Goal: Task Accomplishment & Management: Manage account settings

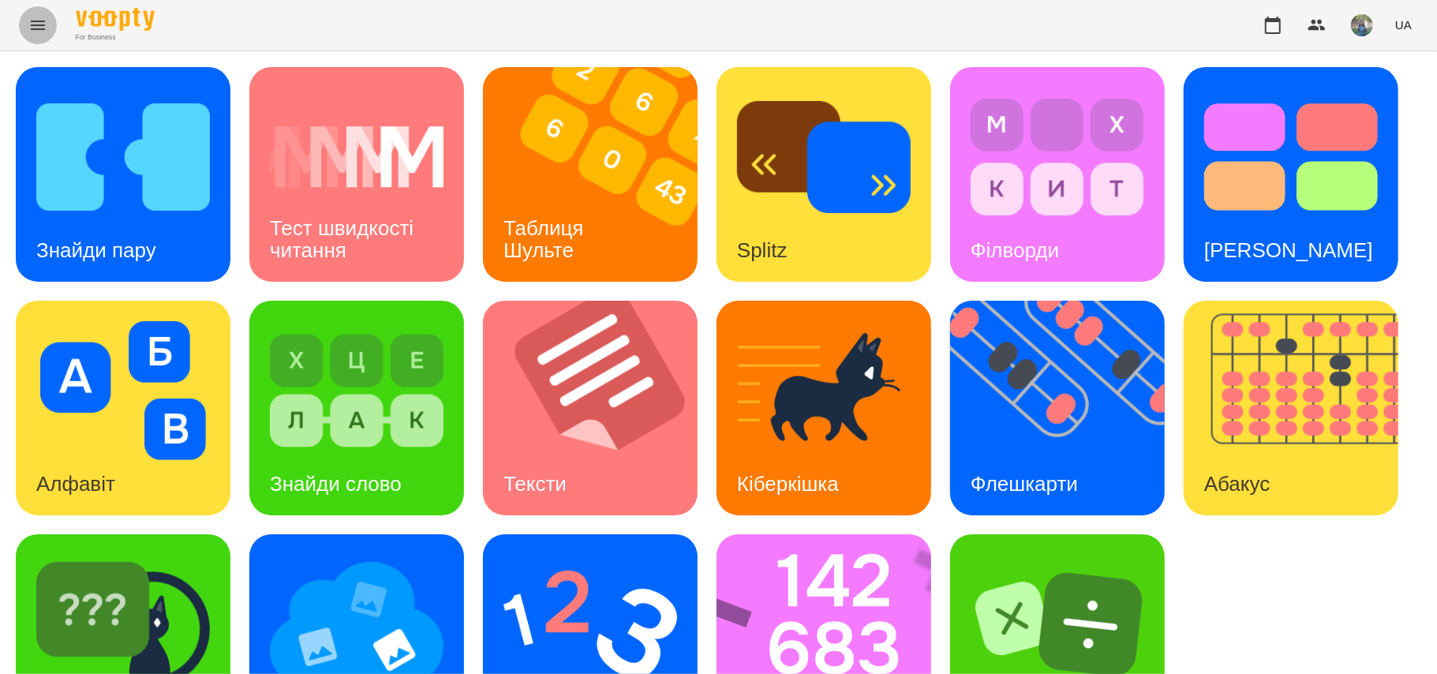
click at [26, 25] on button "Menu" at bounding box center [38, 25] width 38 height 38
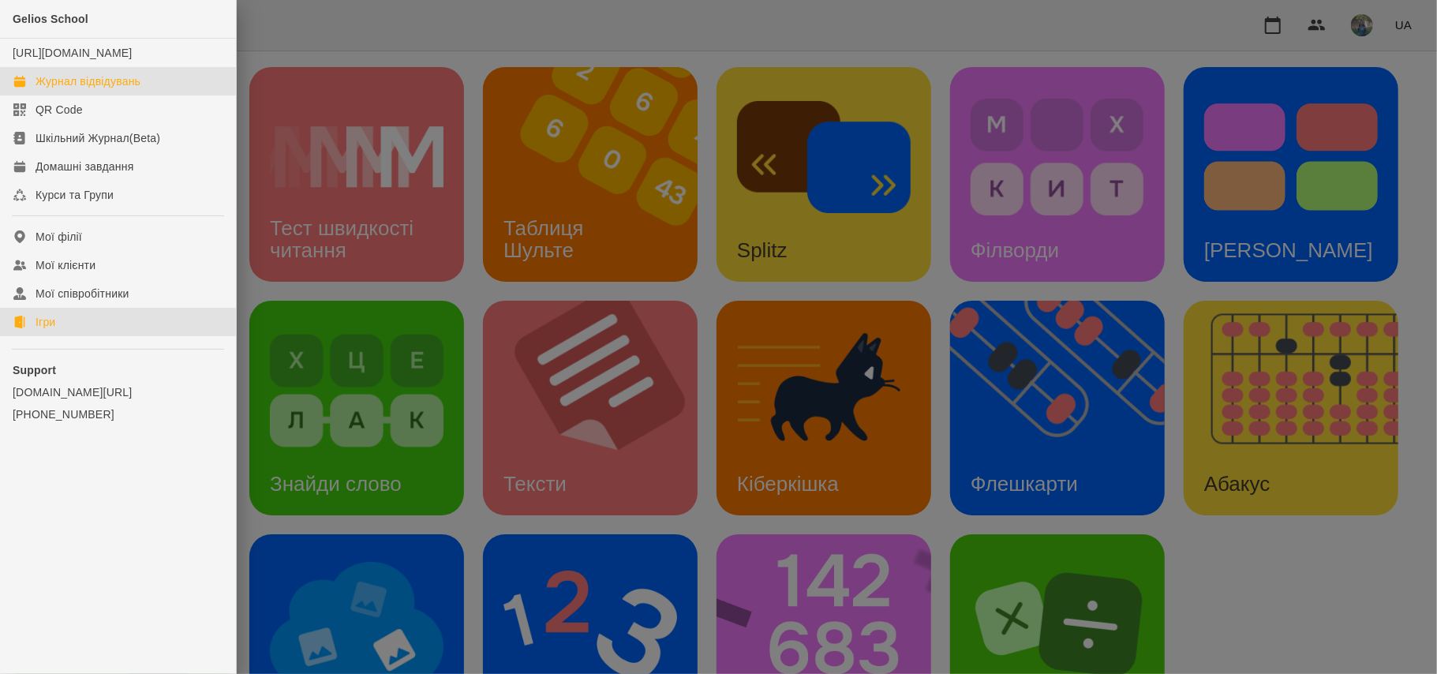
click at [117, 89] on div "Журнал відвідувань" at bounding box center [88, 81] width 105 height 16
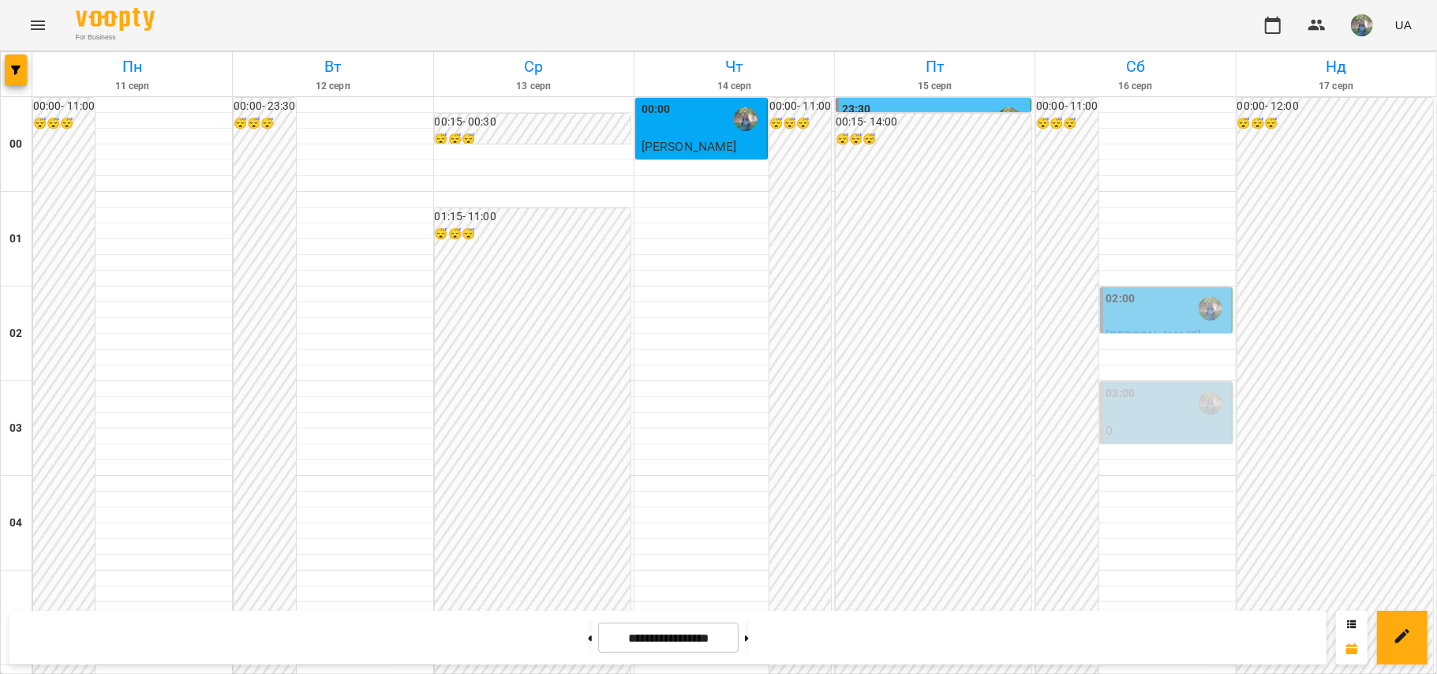
scroll to position [1766, 0]
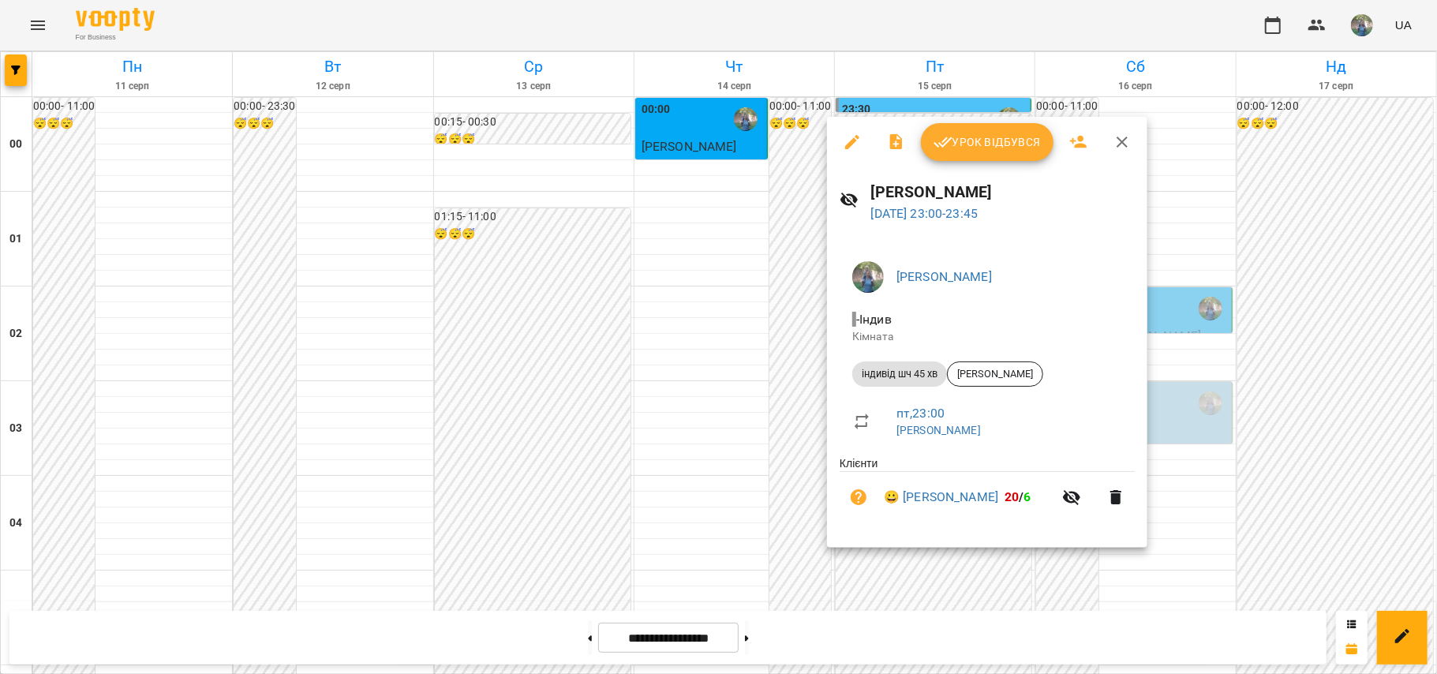
click at [966, 151] on span "Урок відбувся" at bounding box center [986, 142] width 107 height 19
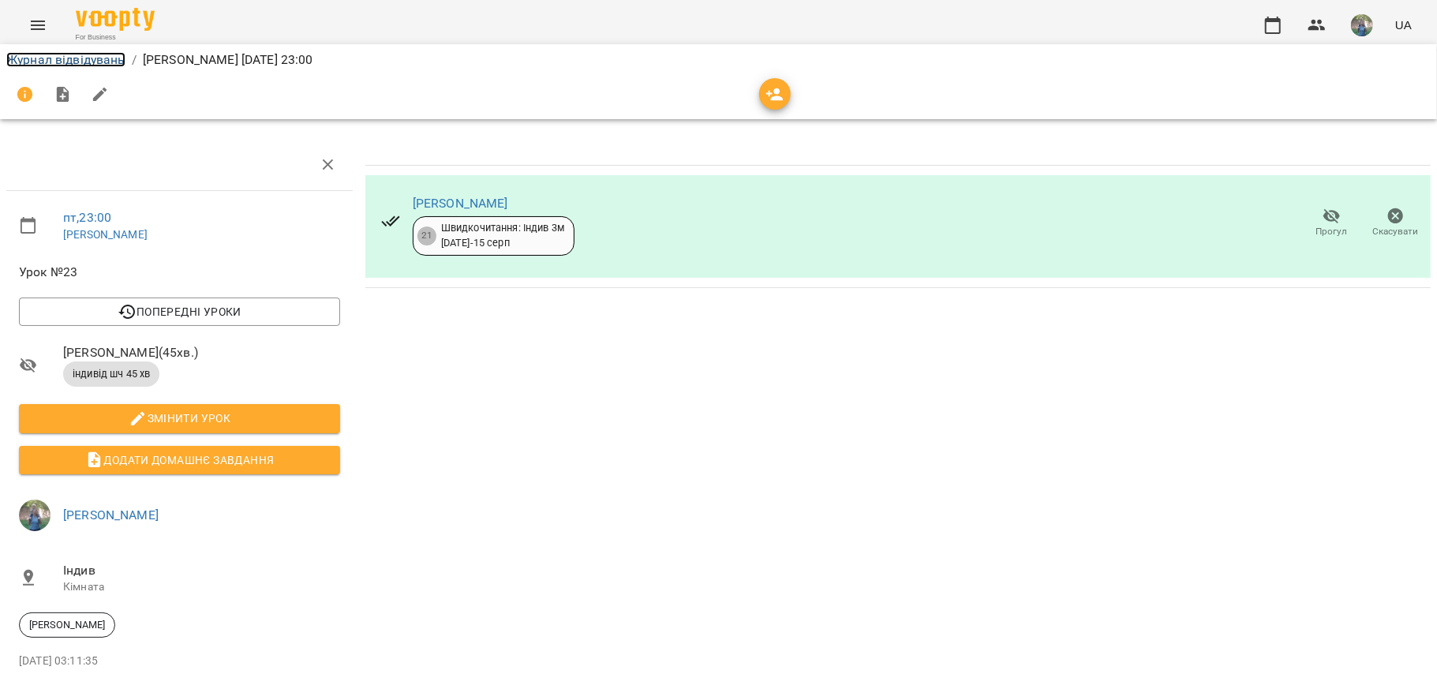
click at [62, 58] on link "Журнал відвідувань" at bounding box center [65, 59] width 119 height 15
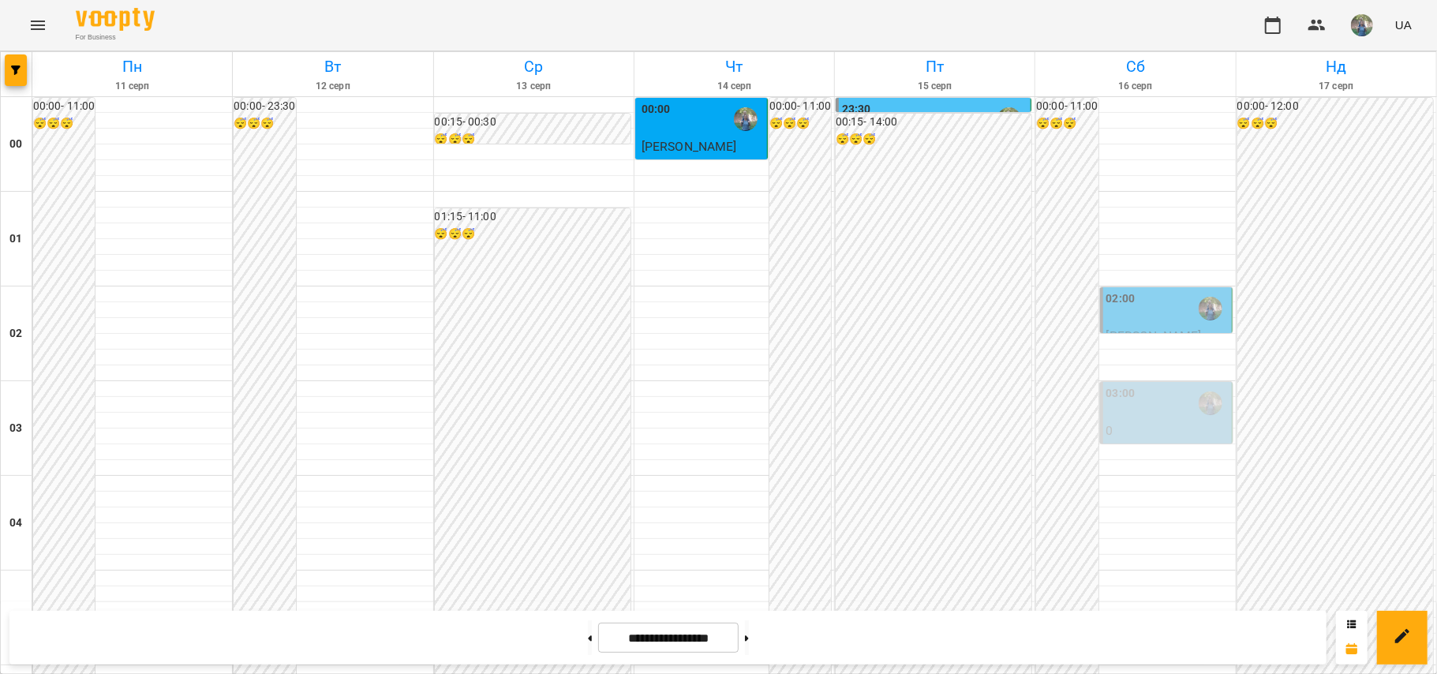
scroll to position [1262, 0]
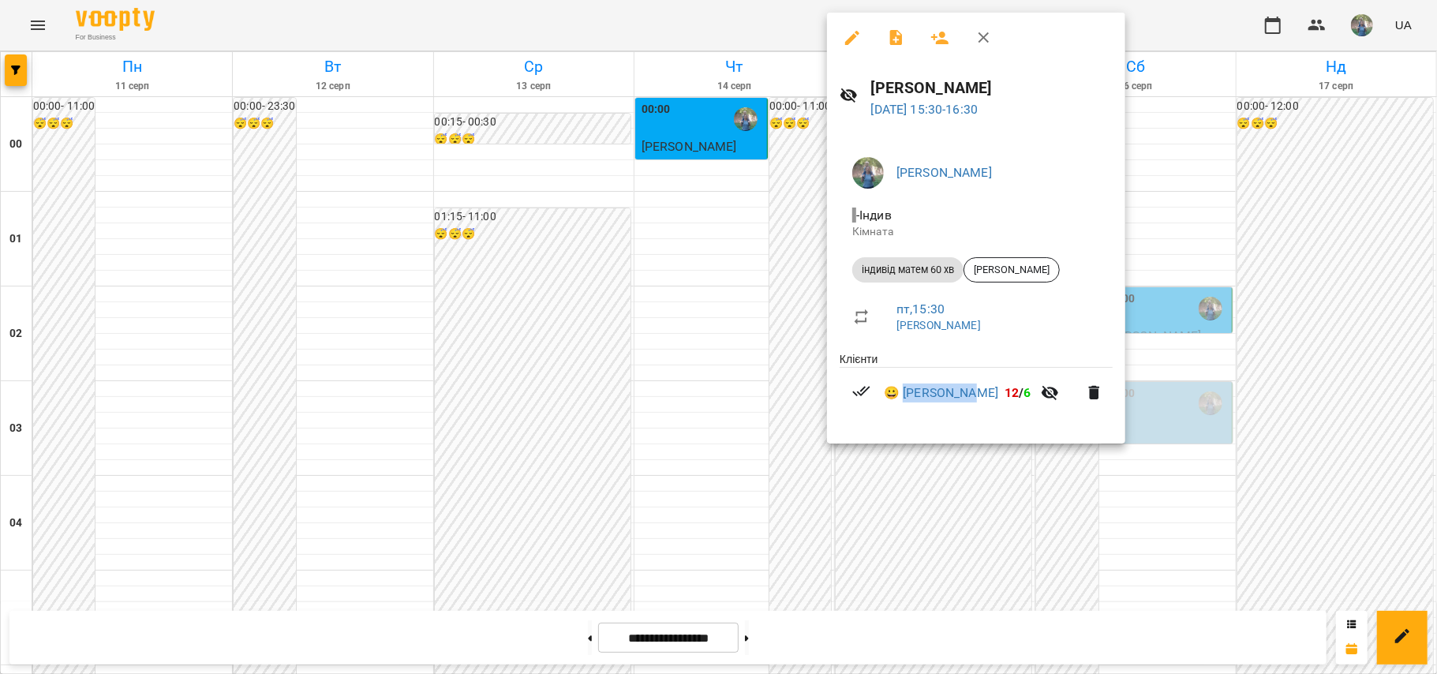
drag, startPoint x: 903, startPoint y: 376, endPoint x: 981, endPoint y: 390, distance: 80.0
click at [981, 390] on li "😀 Маша Котуш 12 / 6" at bounding box center [975, 393] width 273 height 50
copy link "[PERSON_NAME]"
click at [736, 178] on div at bounding box center [718, 337] width 1437 height 674
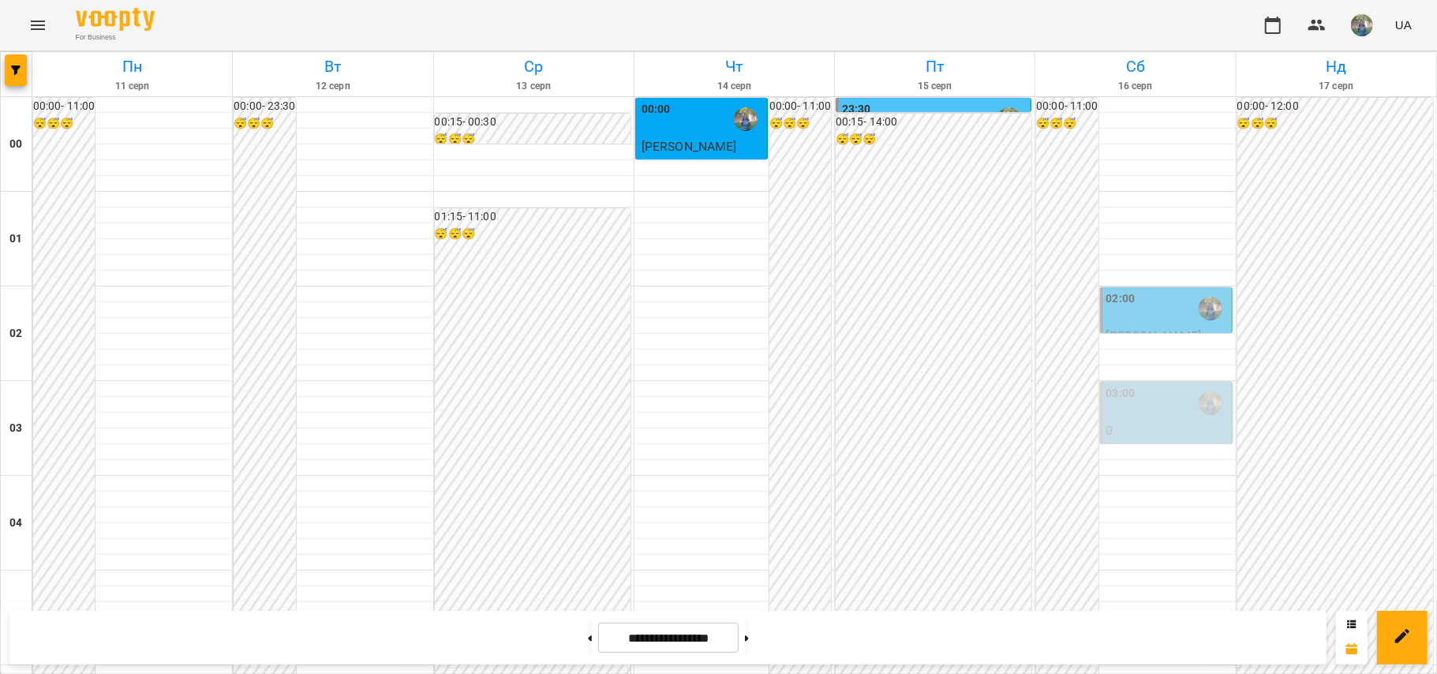
scroll to position [1766, 0]
